Goal: Task Accomplishment & Management: Use online tool/utility

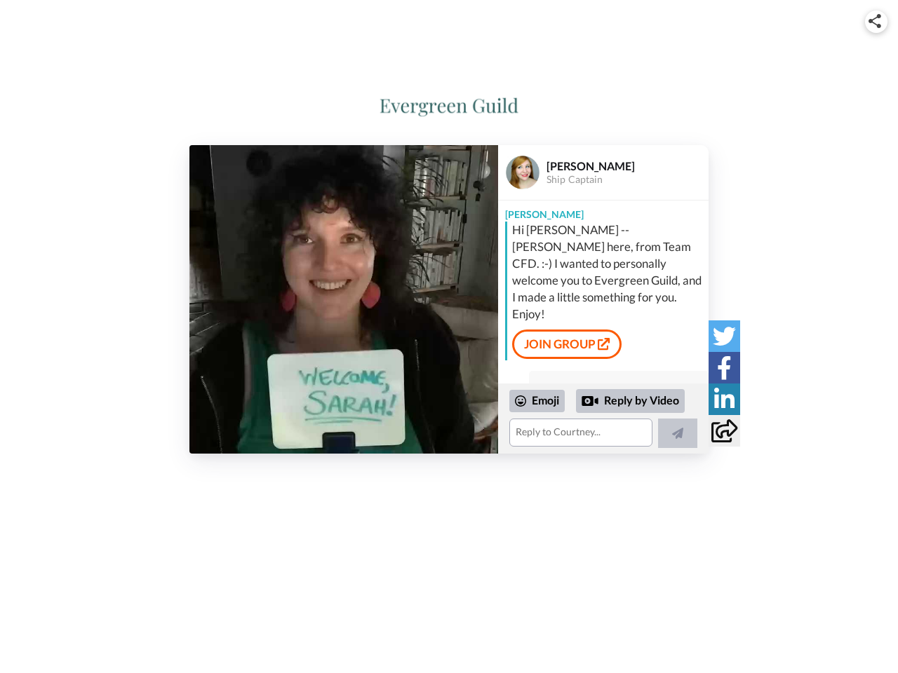
click at [876, 21] on img at bounding box center [874, 21] width 13 height 14
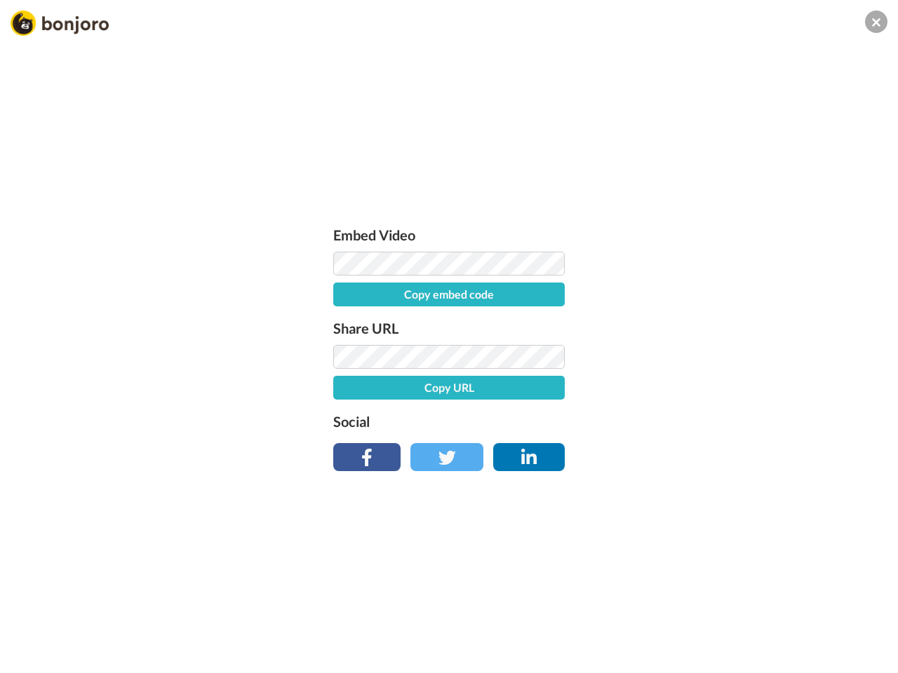
click at [344, 300] on button "Copy embed code" at bounding box center [448, 295] width 231 height 24
click at [603, 419] on div "Embed Video Embed code copied! Share URL Copy URL Social" at bounding box center [449, 412] width 898 height 673
click at [537, 401] on div "Embed Video Embed code copied! Share URL Copy URL Social" at bounding box center [448, 345] width 245 height 243
click at [631, 401] on div "Embed Video Embed code copied! Share URL Copy URL Social" at bounding box center [449, 412] width 898 height 673
click at [678, 433] on div "Embed Video Embed code copied! Share URL Copy URL Social" at bounding box center [449, 412] width 898 height 673
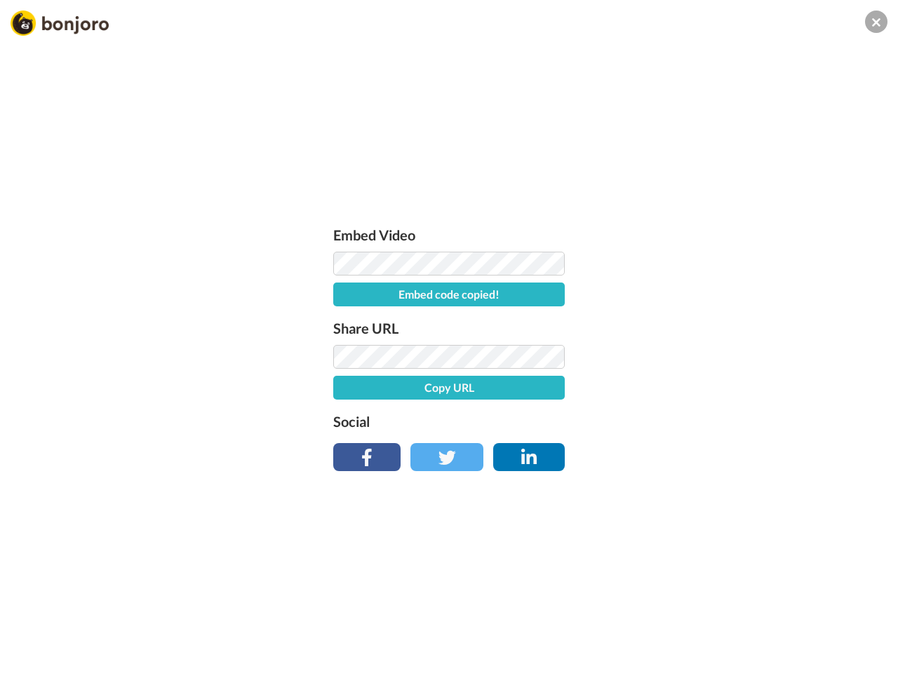
click at [724, 336] on div "Embed Video Embed code copied! Share URL Copy URL Social" at bounding box center [449, 412] width 898 height 673
click at [724, 368] on div "Embed Video Embed code copied! Share URL Copy URL Social" at bounding box center [449, 412] width 898 height 673
click at [724, 399] on div "Embed Video Embed code copied! Share URL Copy URL Social" at bounding box center [449, 412] width 898 height 673
click at [724, 431] on div "Embed Video Embed code copied! Share URL Copy URL Social" at bounding box center [449, 412] width 898 height 673
